Goal: Navigation & Orientation: Find specific page/section

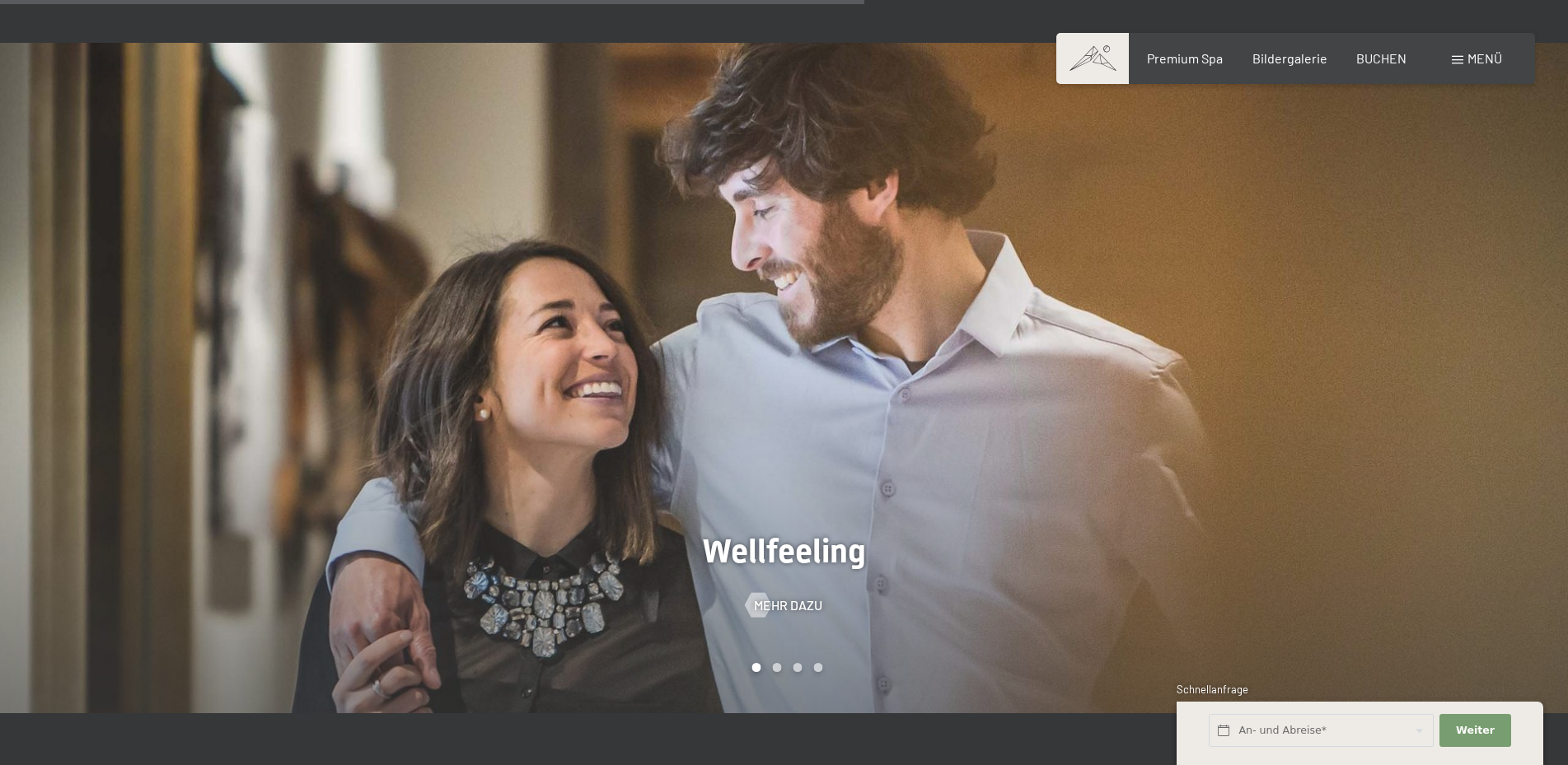
scroll to position [1511, 0]
click at [785, 663] on div "Carousel Pagination" at bounding box center [784, 667] width 77 height 9
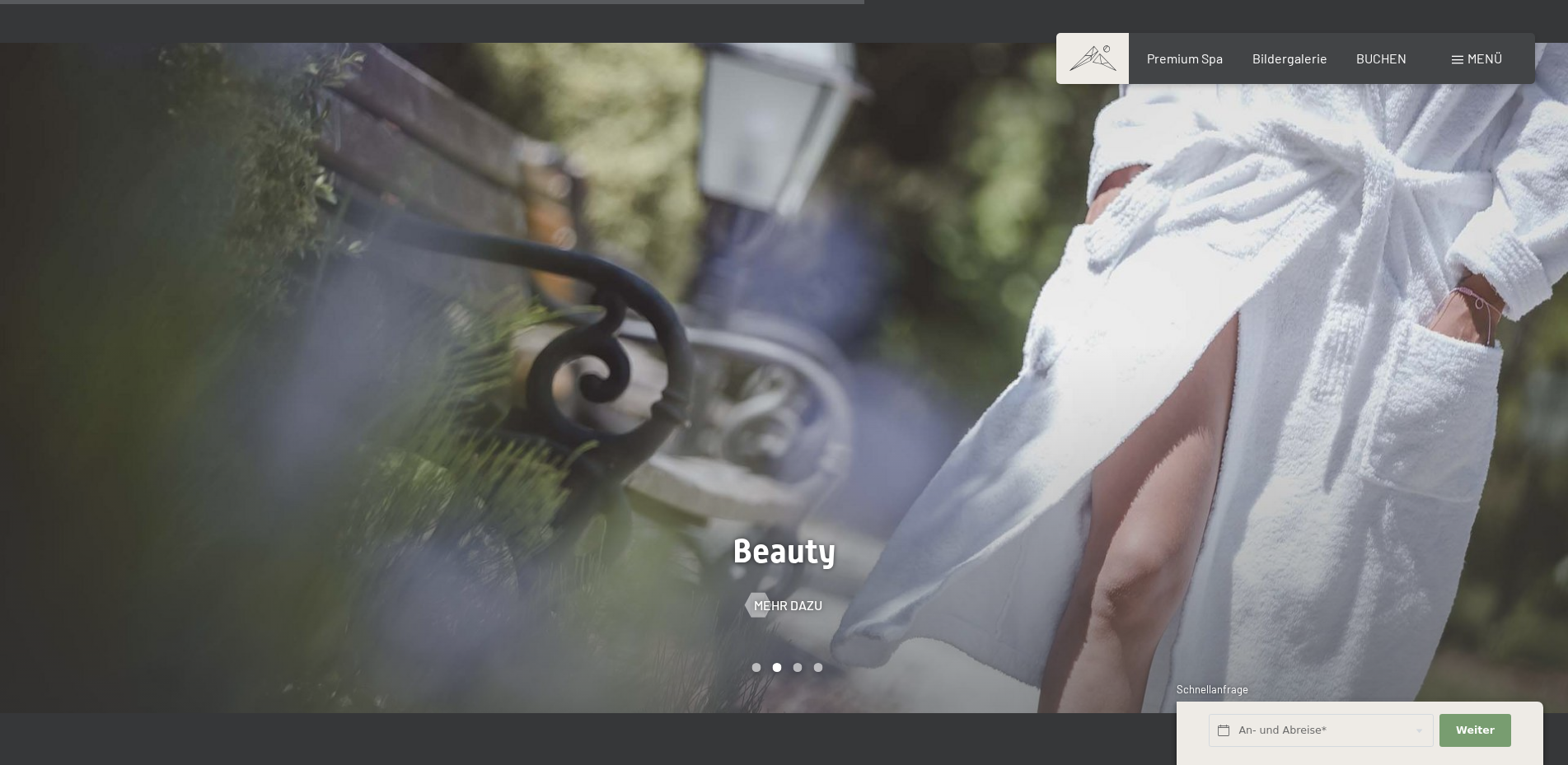
click at [821, 510] on div at bounding box center [1176, 379] width 784 height 671
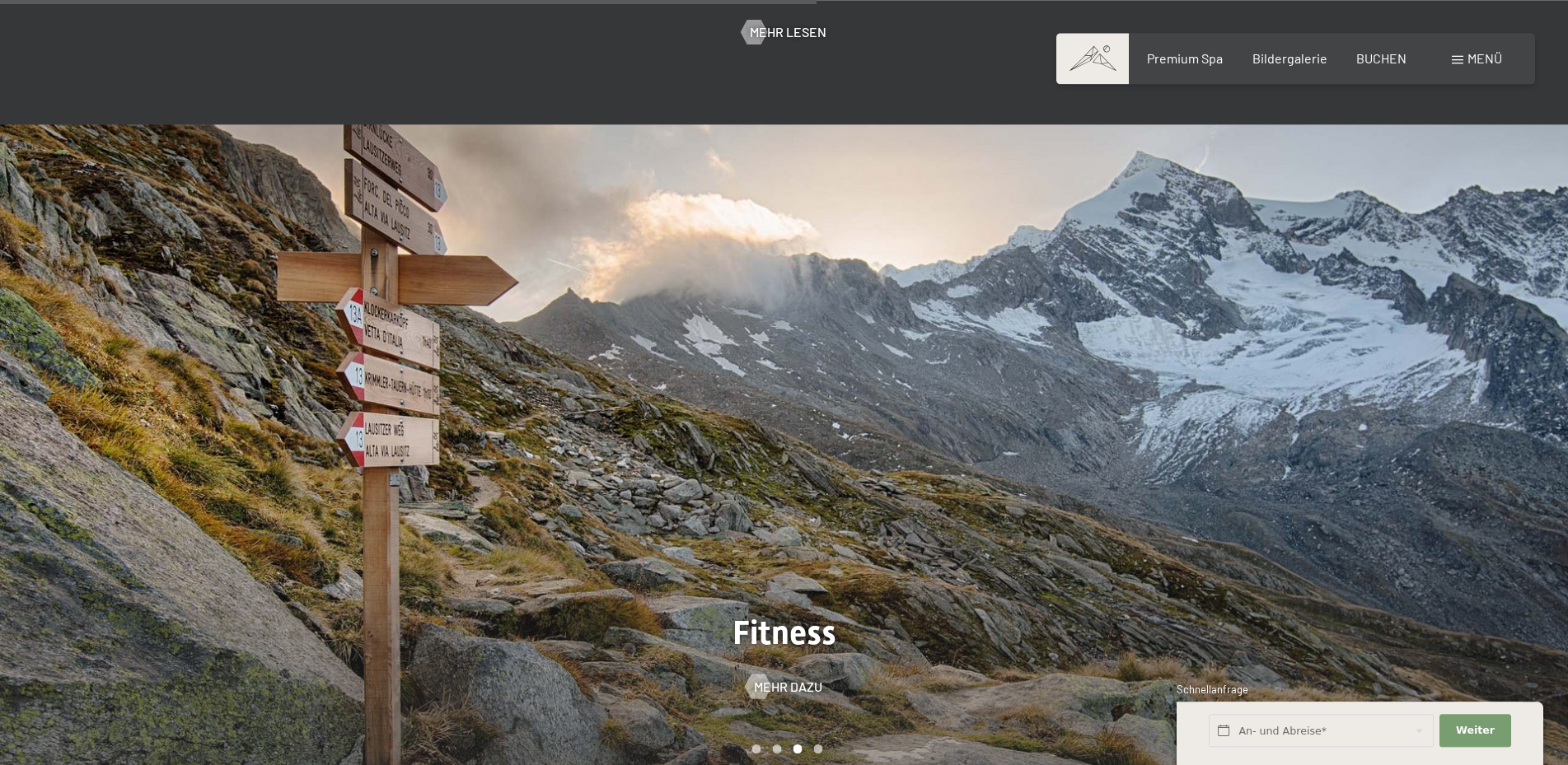
scroll to position [1428, 0]
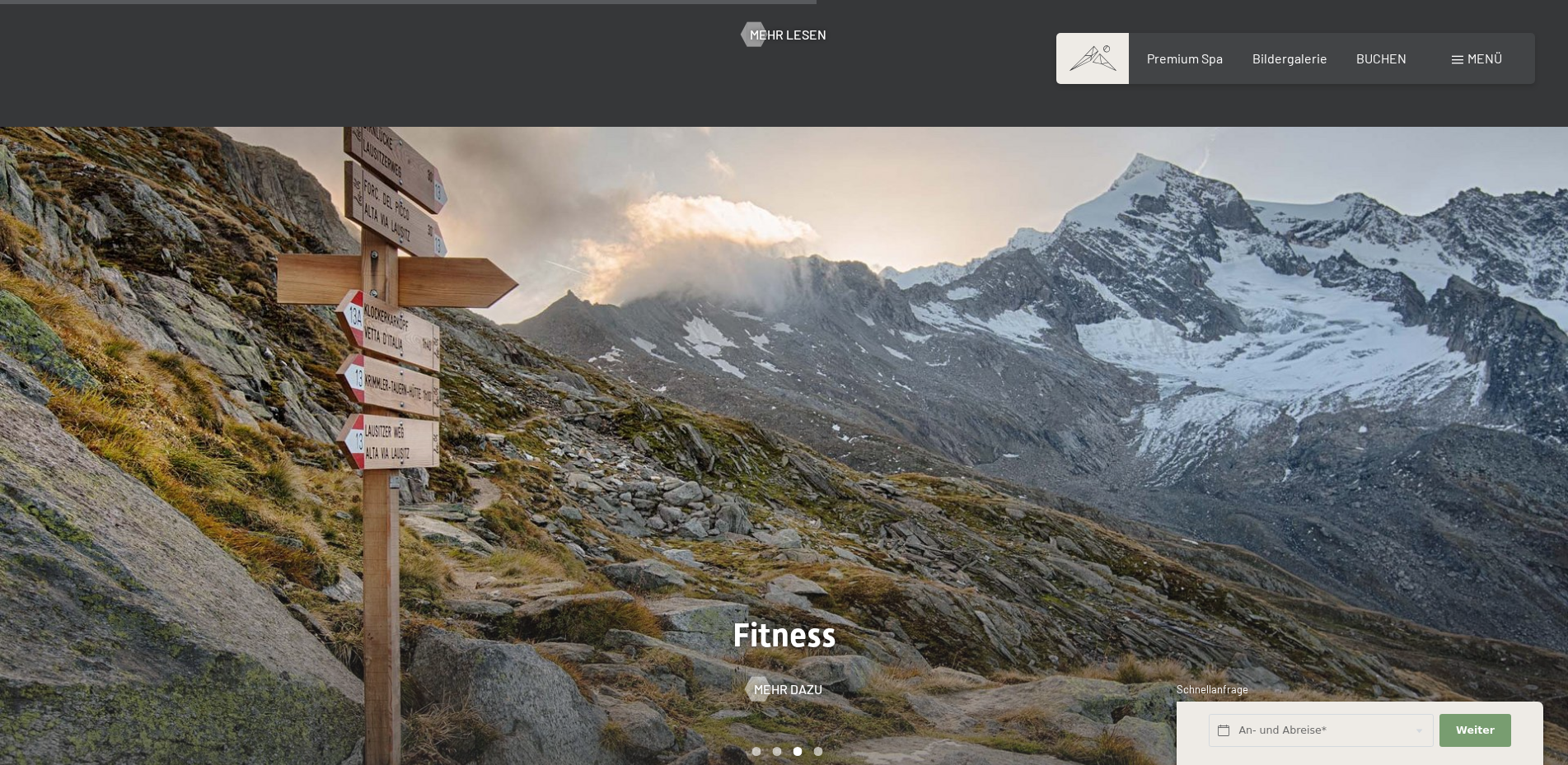
click at [798, 448] on div at bounding box center [1176, 462] width 784 height 671
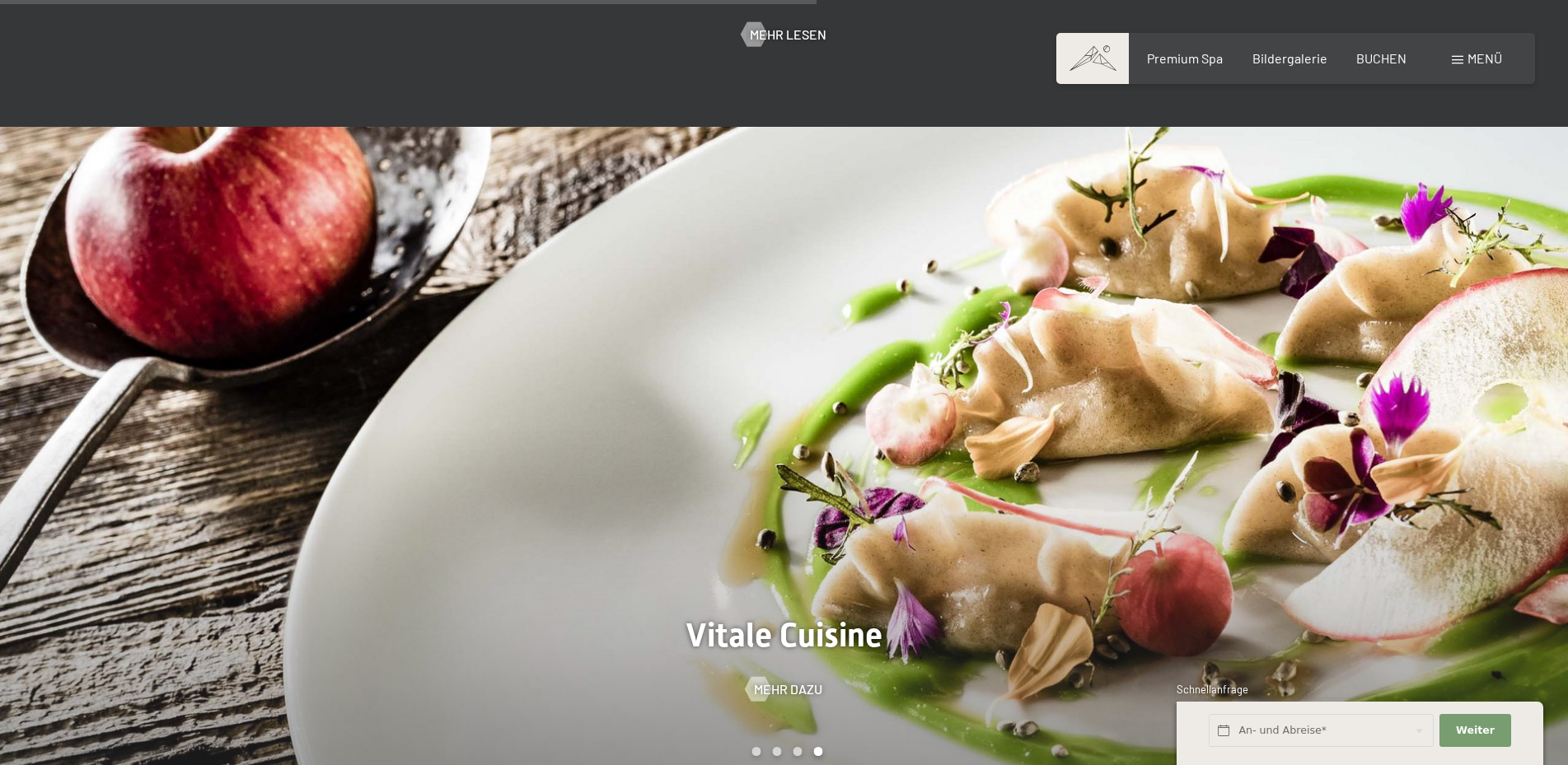
click at [281, 381] on div at bounding box center [392, 462] width 784 height 671
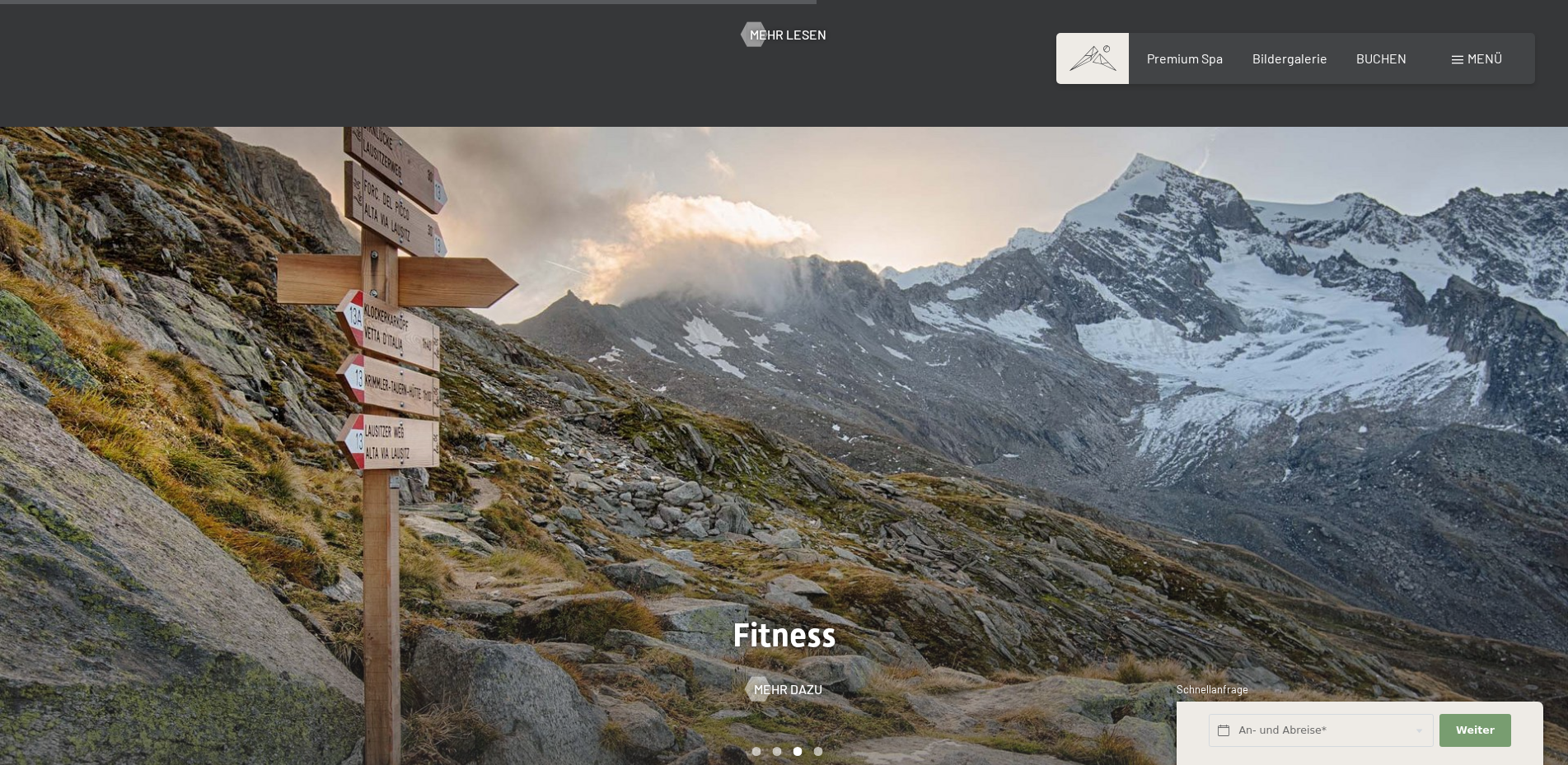
click at [1002, 298] on div at bounding box center [1176, 462] width 784 height 671
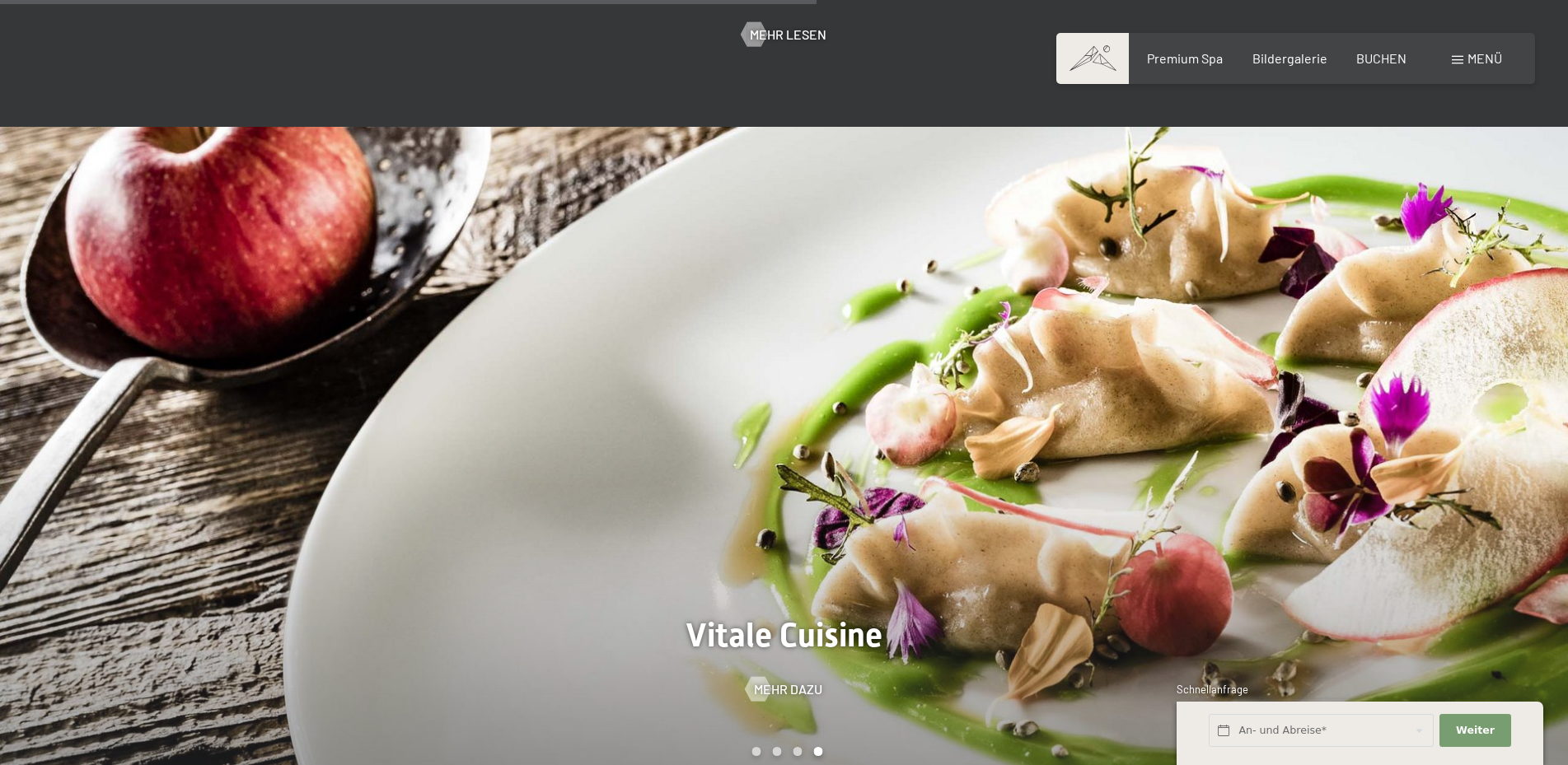
click at [1002, 298] on div at bounding box center [1176, 462] width 784 height 671
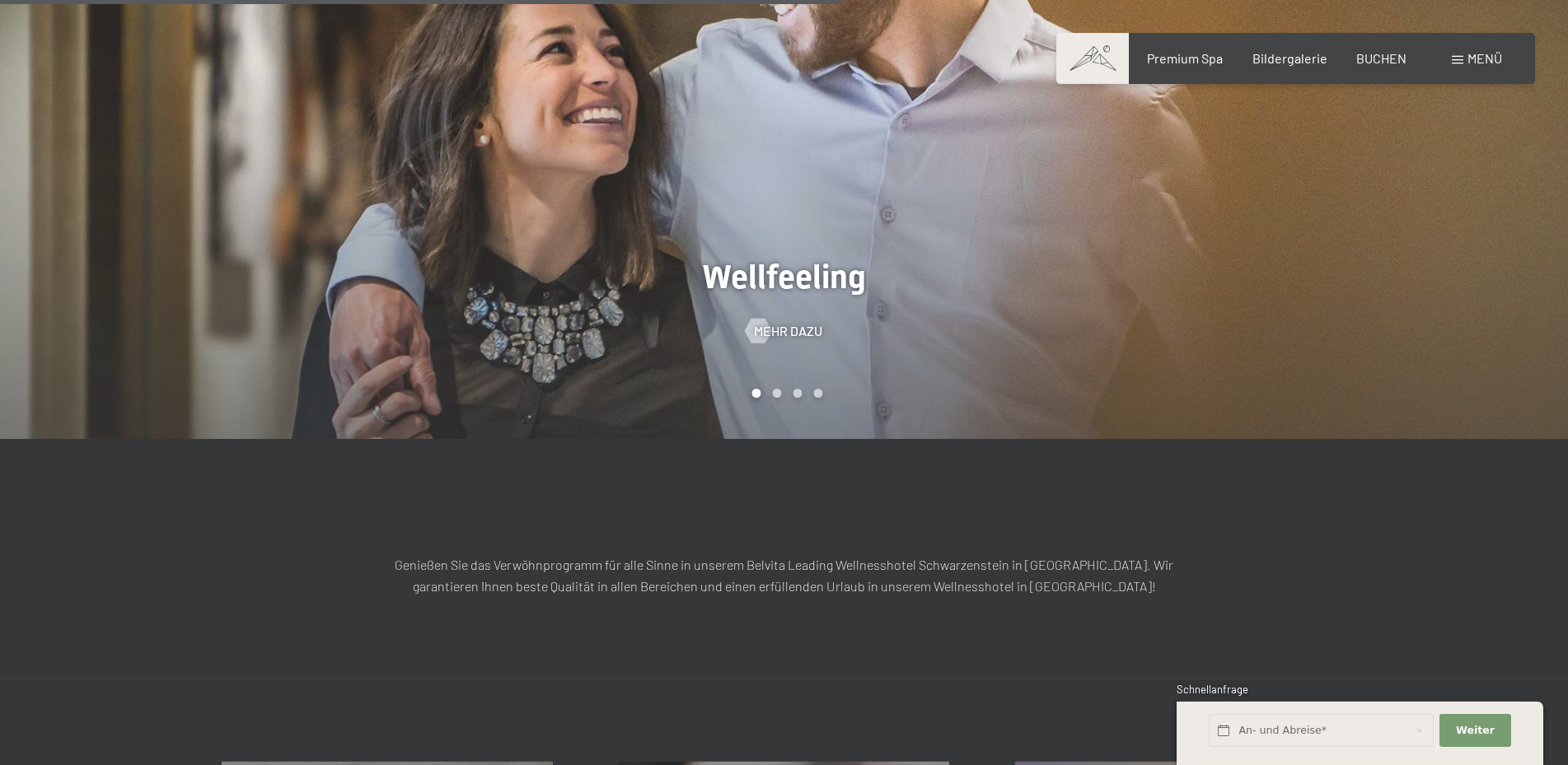
scroll to position [2480, 0]
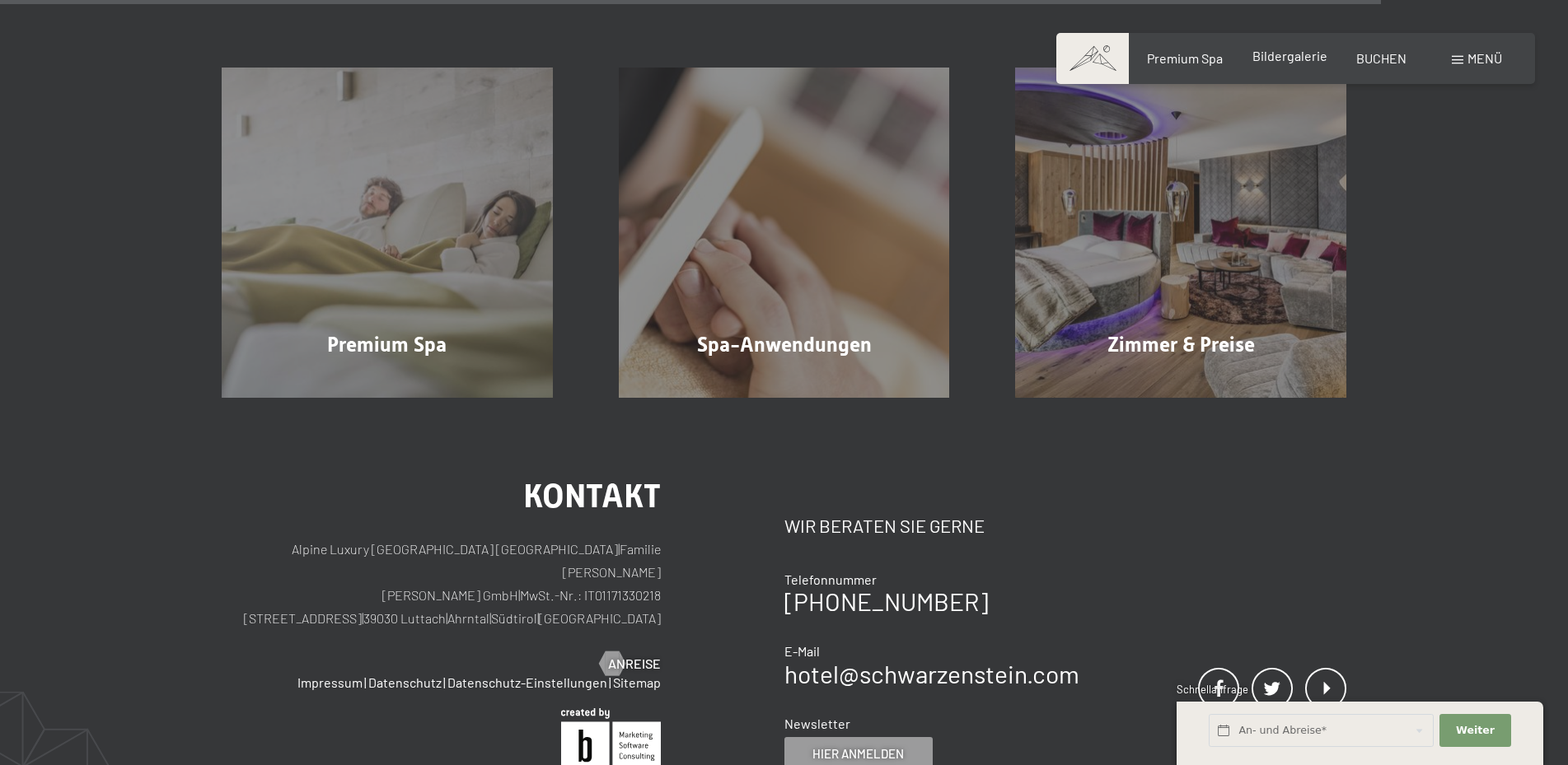
click at [1264, 58] on span "Bildergalerie" at bounding box center [1290, 55] width 75 height 16
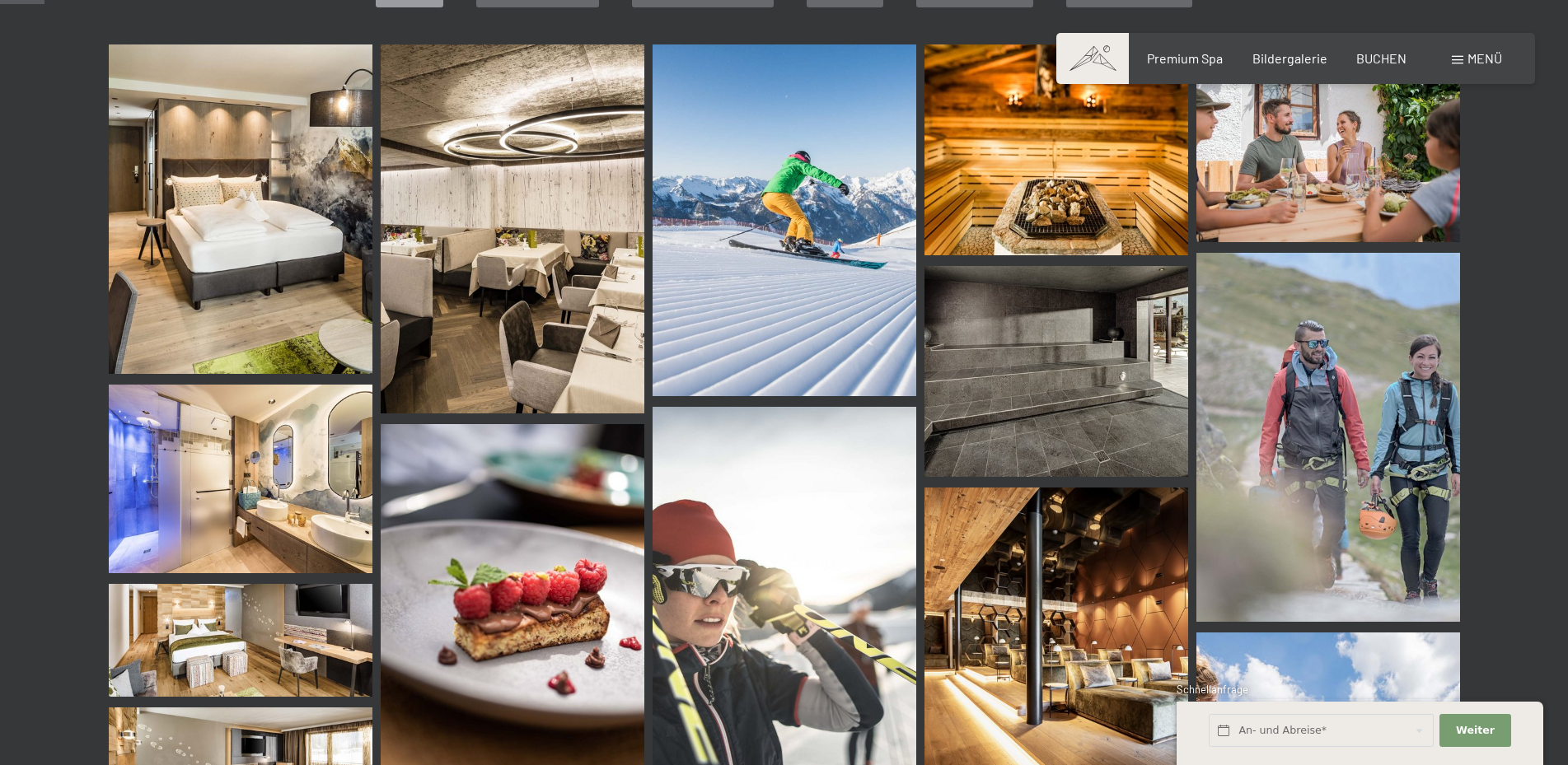
scroll to position [588, 0]
click at [1234, 153] on img at bounding box center [1328, 144] width 264 height 198
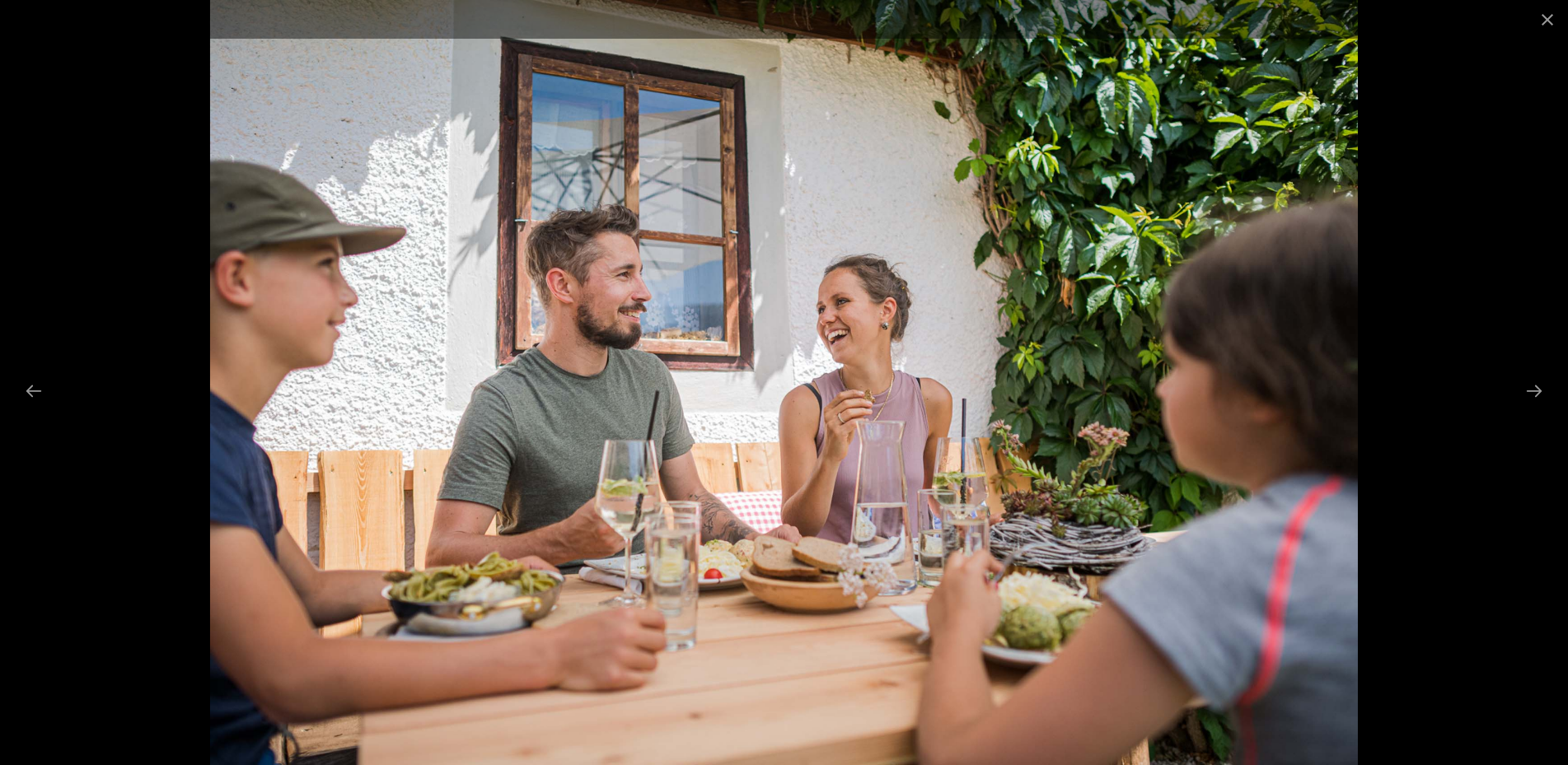
click at [1477, 272] on div at bounding box center [784, 382] width 1568 height 765
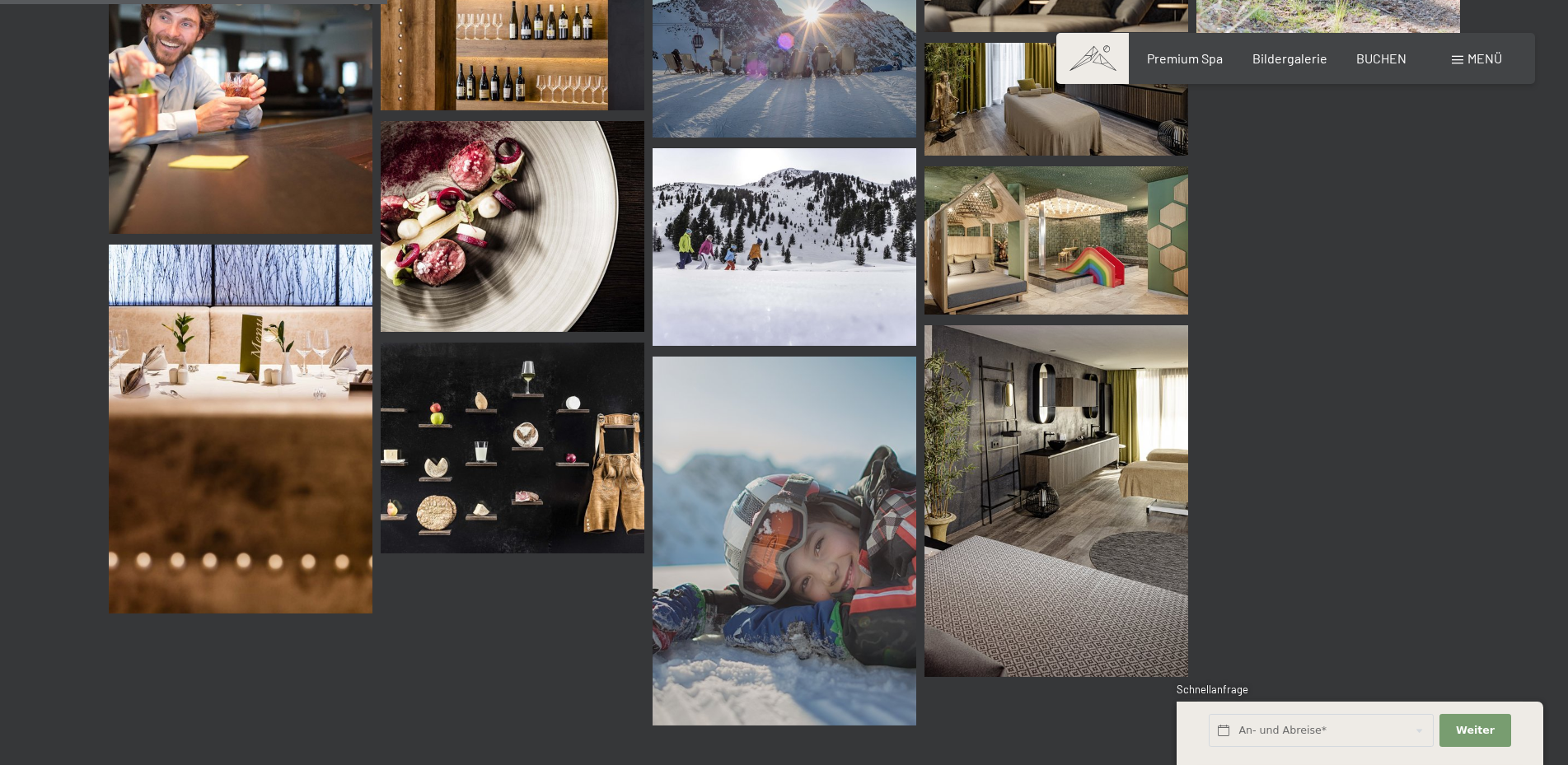
scroll to position [5207, 0]
